Goal: Task Accomplishment & Management: Use online tool/utility

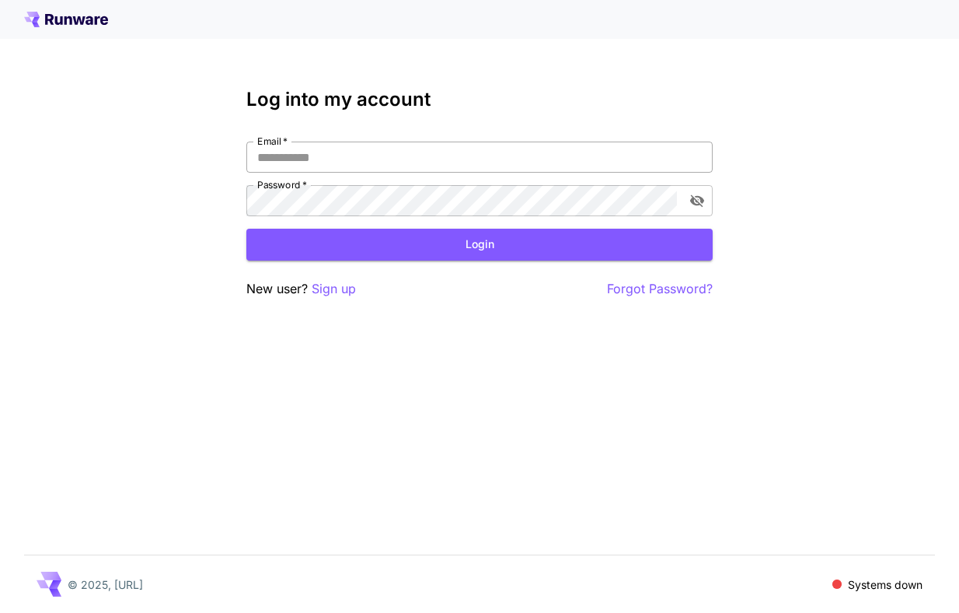
click at [430, 152] on input "Email   *" at bounding box center [479, 156] width 466 height 31
type input "**********"
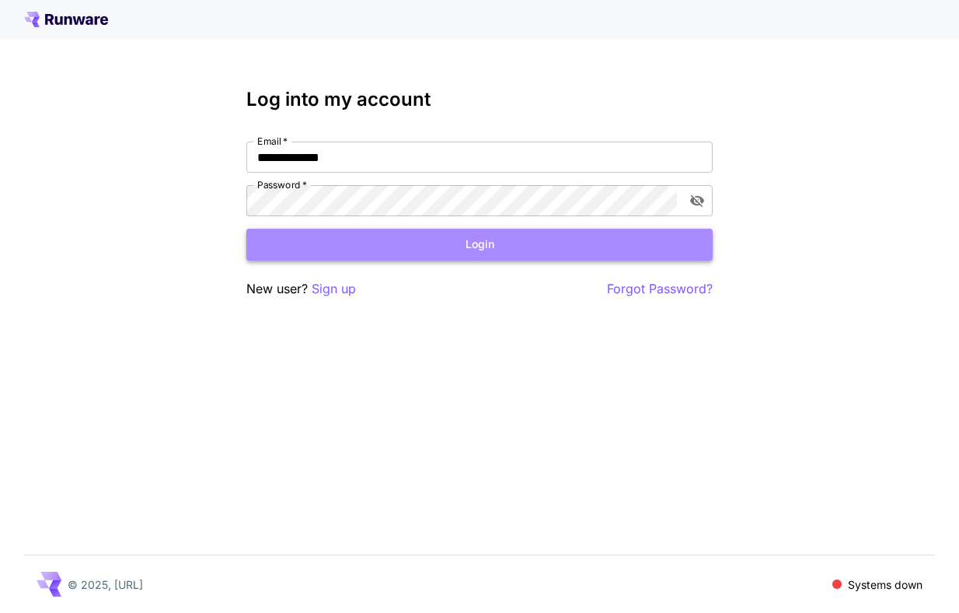
click at [468, 250] on button "Login" at bounding box center [479, 245] width 466 height 32
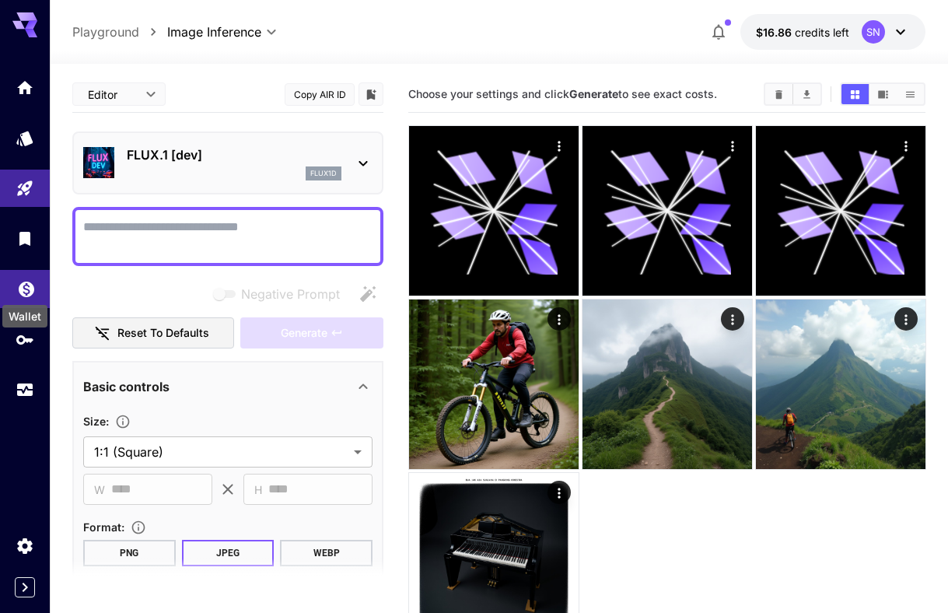
click at [30, 289] on icon "Wallet" at bounding box center [27, 285] width 16 height 16
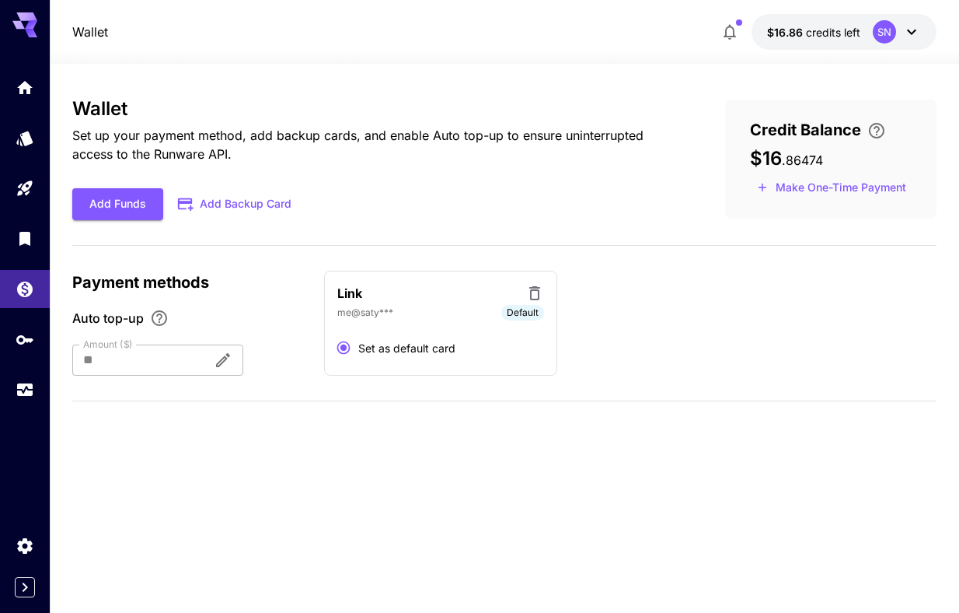
drag, startPoint x: 438, startPoint y: 208, endPoint x: 285, endPoint y: 146, distance: 166.0
click at [428, 200] on div "Add Funds Add Backup Card" at bounding box center [373, 204] width 603 height 32
